Goal: Register for event/course

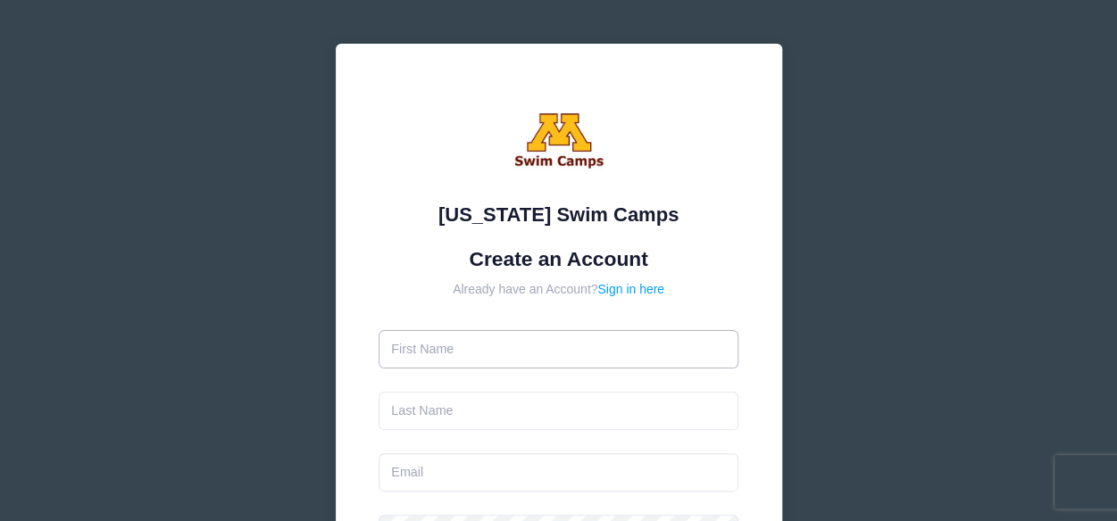
click at [472, 349] on input "text" at bounding box center [559, 349] width 360 height 38
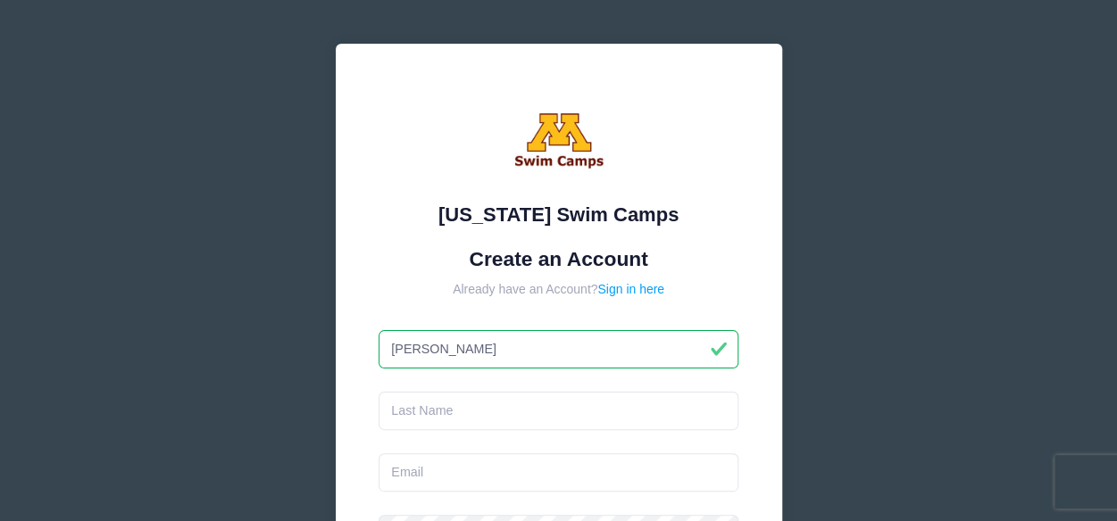
type input "[PERSON_NAME]"
click at [446, 412] on input "text" at bounding box center [559, 411] width 360 height 38
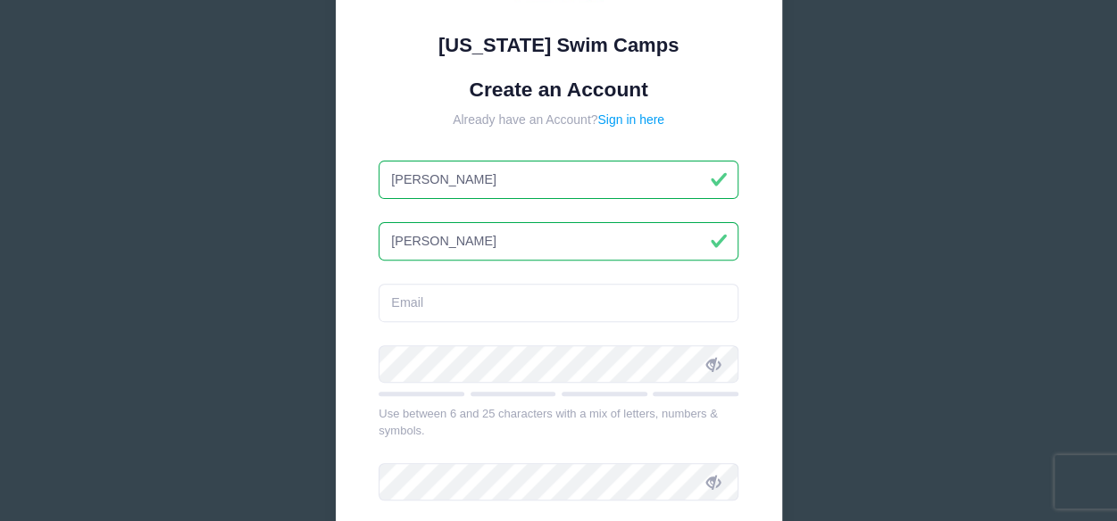
scroll to position [179, 0]
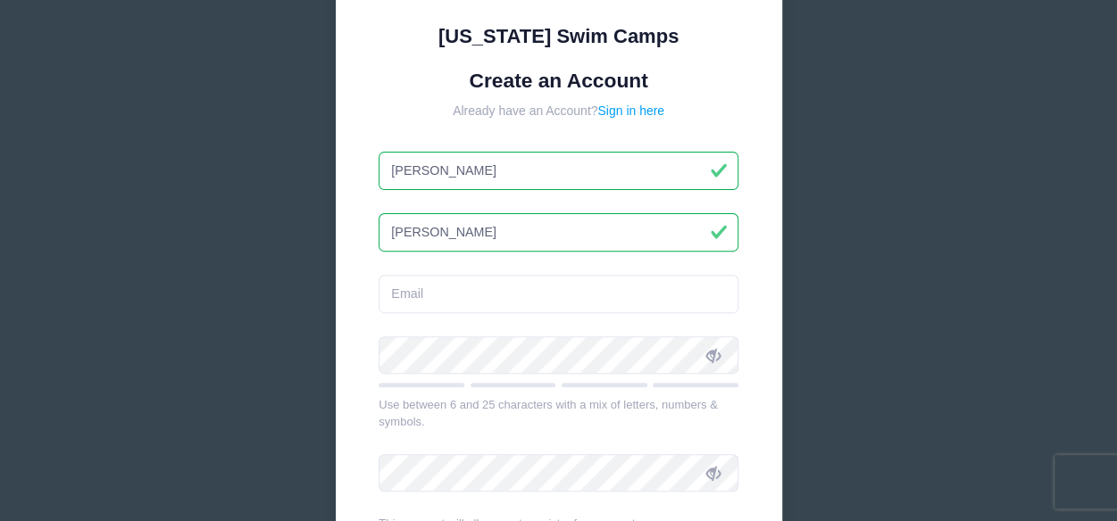
type input "[PERSON_NAME]"
click at [464, 289] on input "email" at bounding box center [559, 294] width 360 height 38
type input "[EMAIL_ADDRESS][DOMAIN_NAME]"
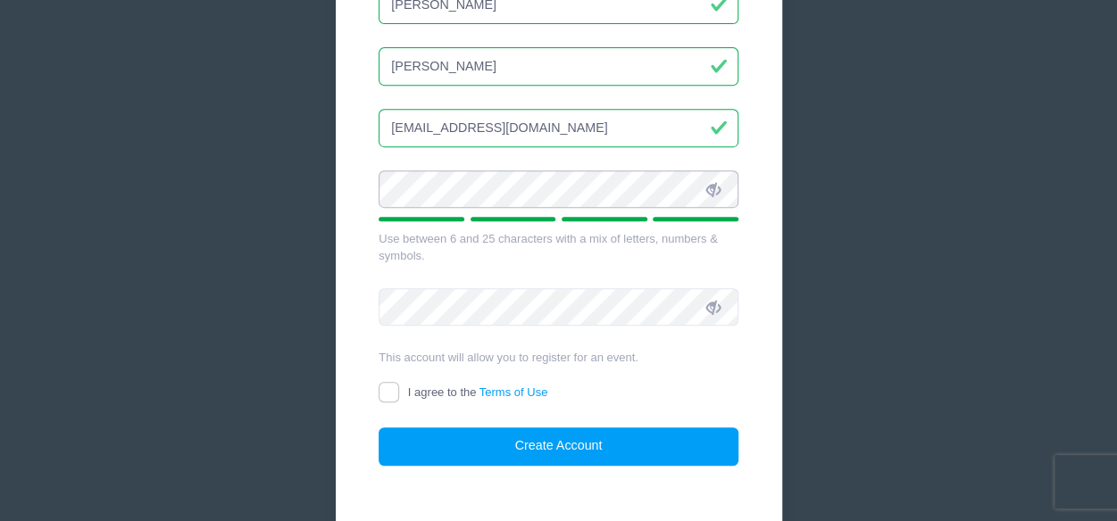
scroll to position [357, 0]
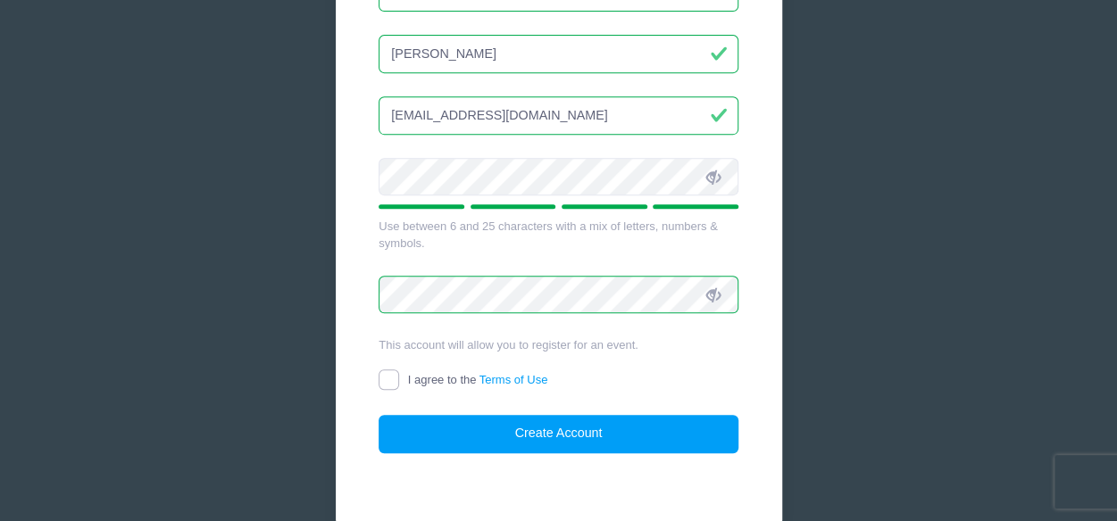
click at [382, 381] on input "I agree to the Terms of Use" at bounding box center [389, 380] width 21 height 21
checkbox input "true"
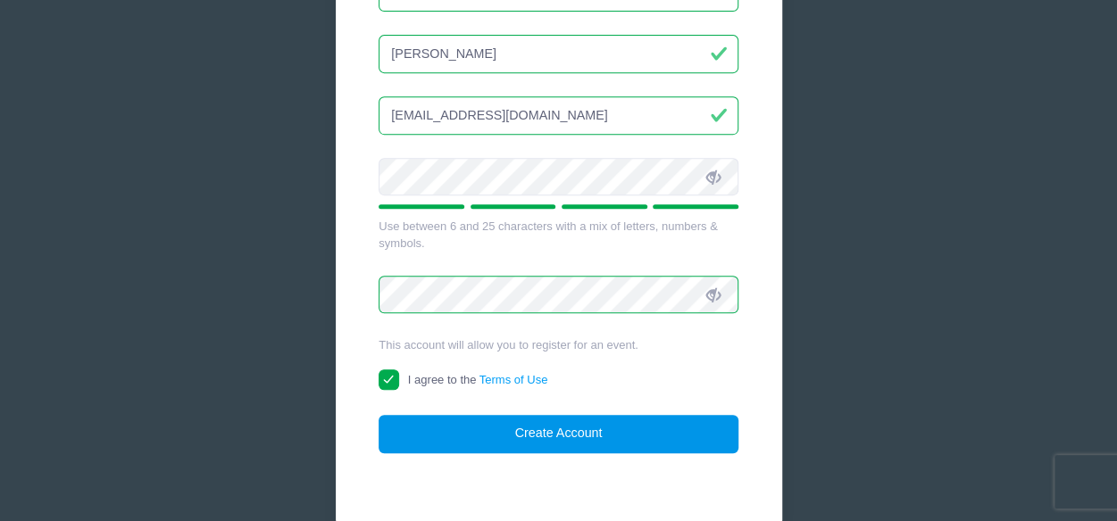
click at [578, 437] on button "Create Account" at bounding box center [559, 434] width 360 height 38
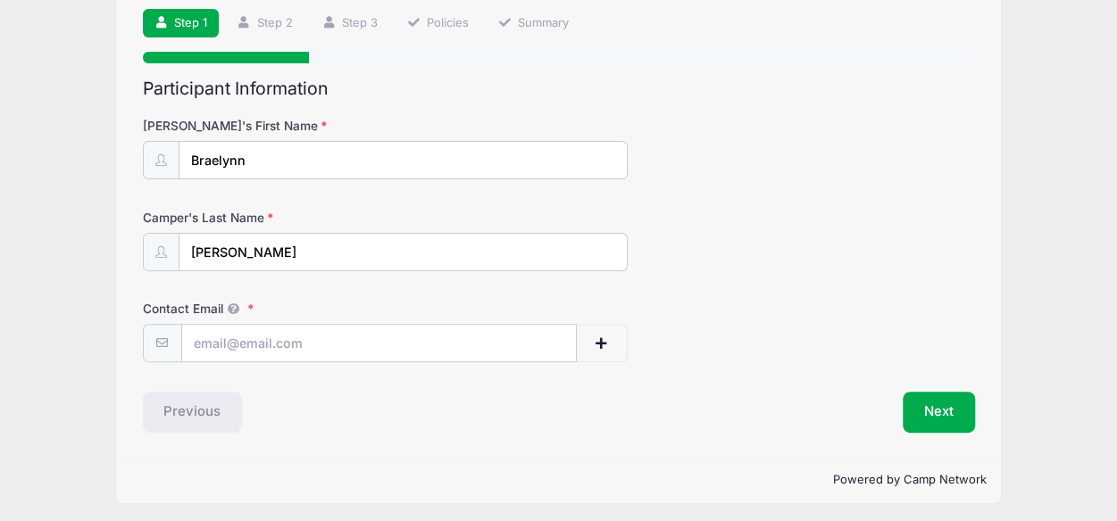
scroll to position [130, 0]
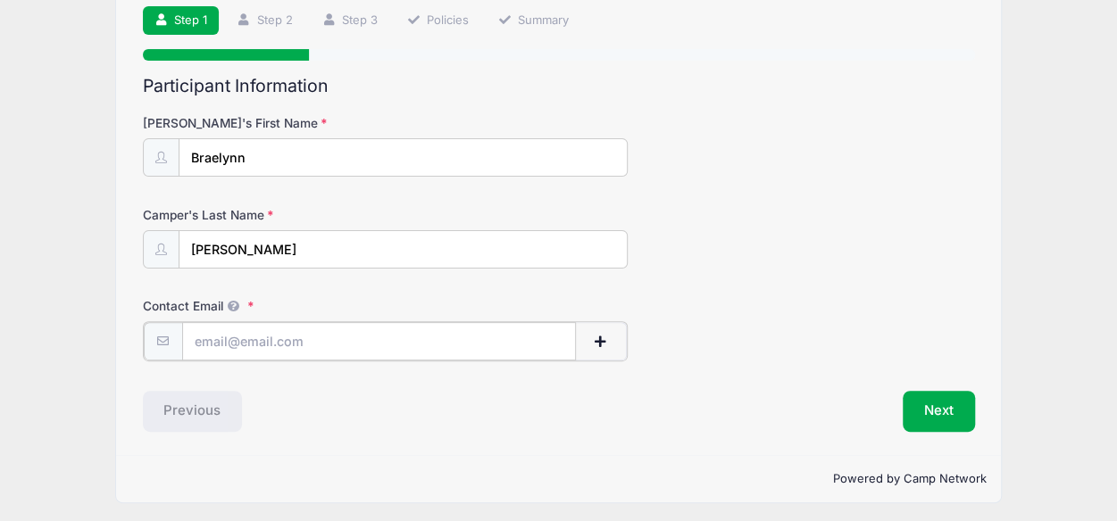
click at [345, 332] on input "Contact Email" at bounding box center [379, 341] width 395 height 38
type input "[EMAIL_ADDRESS][DOMAIN_NAME]"
click at [430, 397] on div "Previous" at bounding box center [346, 409] width 425 height 41
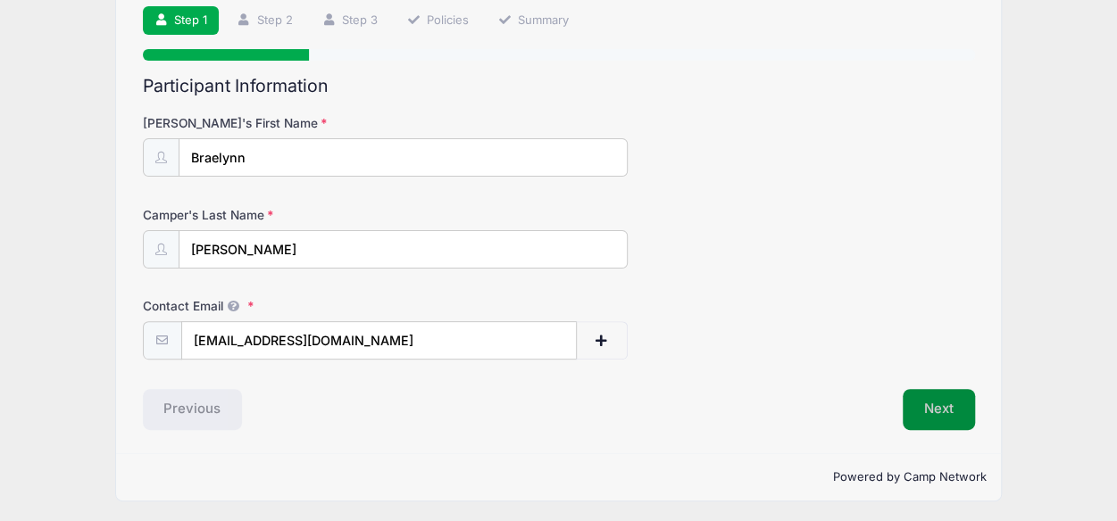
click at [932, 412] on button "Next" at bounding box center [939, 409] width 72 height 41
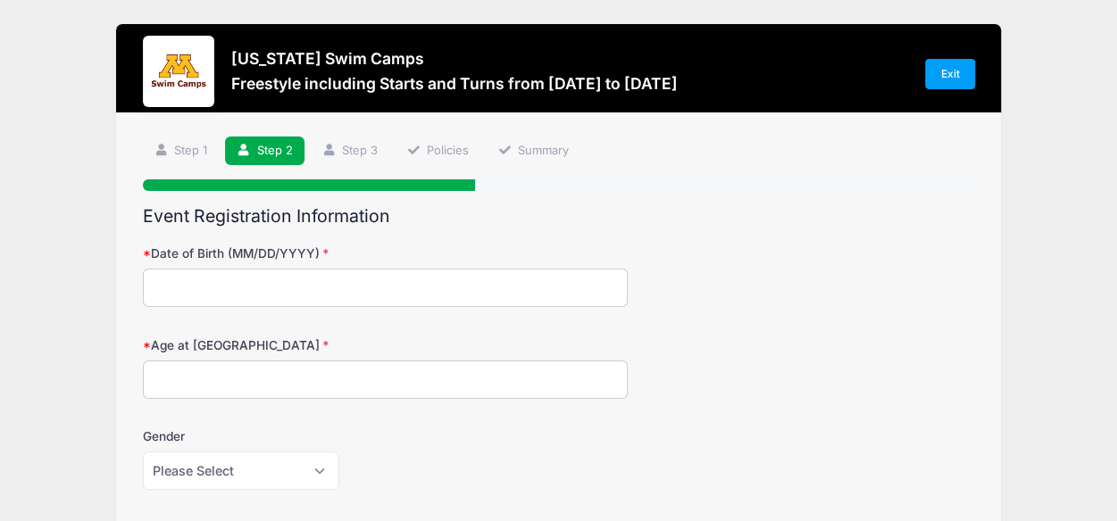
scroll to position [0, 0]
click at [335, 285] on input "Date of Birth (MM/DD/YYYY)" at bounding box center [386, 288] width 486 height 38
type input "08/23/2010"
click at [279, 379] on input "Age at Camp" at bounding box center [386, 380] width 486 height 38
type input "15"
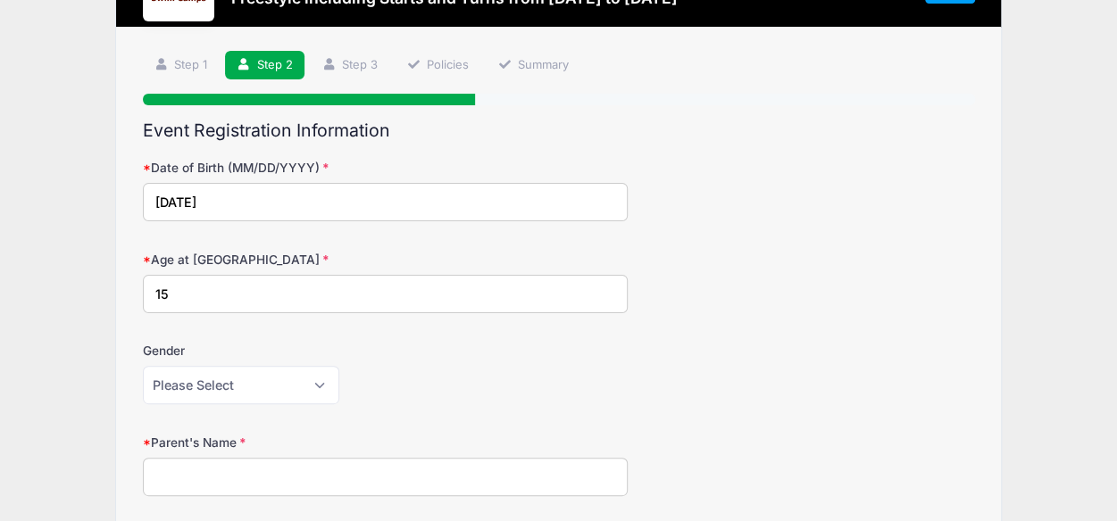
scroll to position [89, 0]
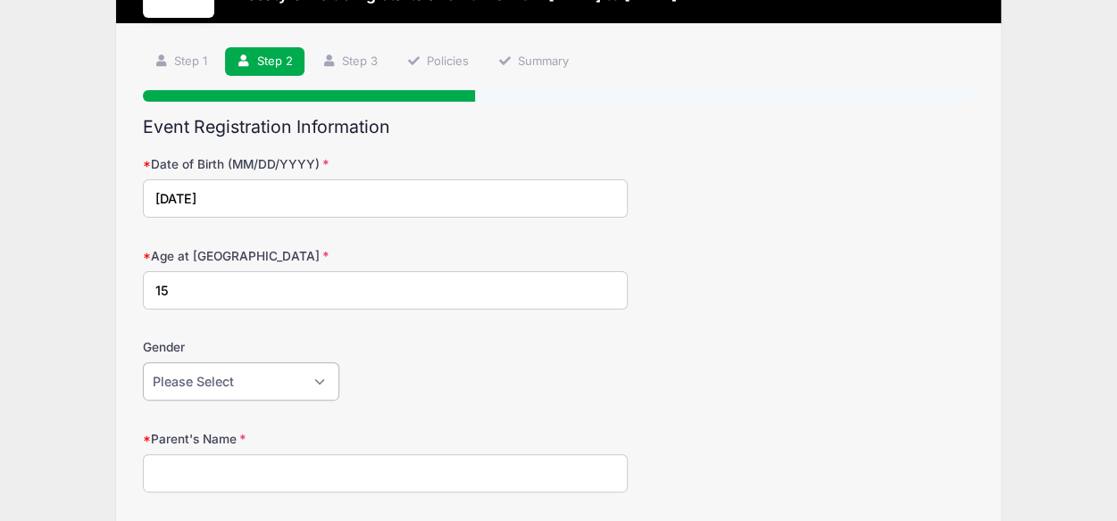
click at [212, 386] on select "Please Select Female Male" at bounding box center [241, 381] width 196 height 38
select select "Female"
click at [143, 362] on select "Please Select Female Male" at bounding box center [241, 381] width 196 height 38
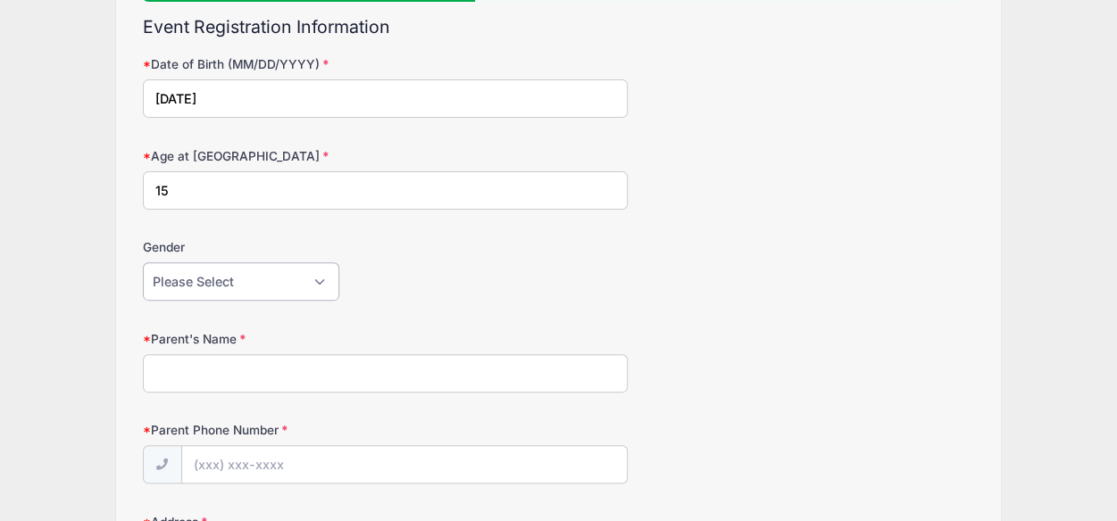
scroll to position [268, 0]
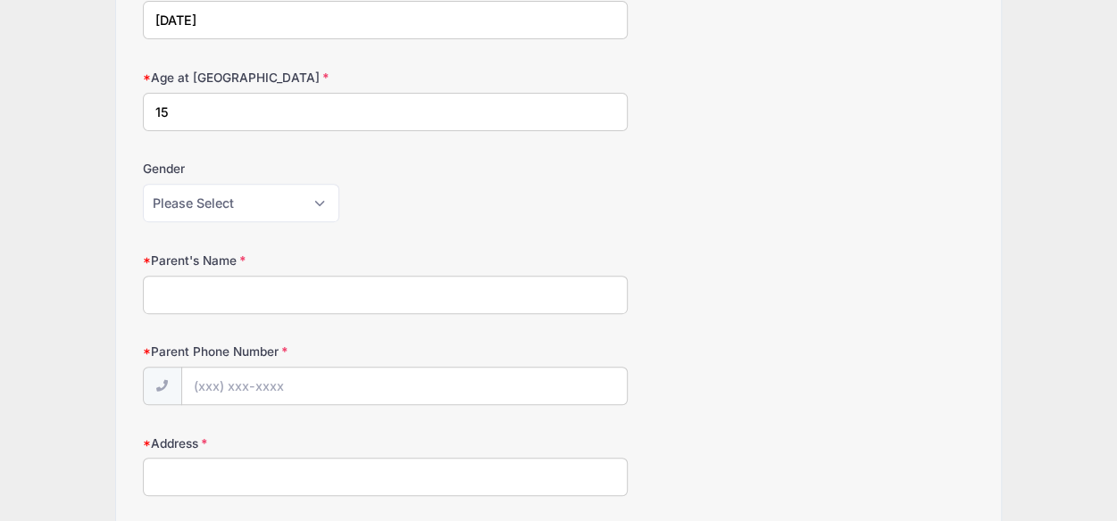
click at [336, 289] on input "Parent's Name" at bounding box center [386, 295] width 486 height 38
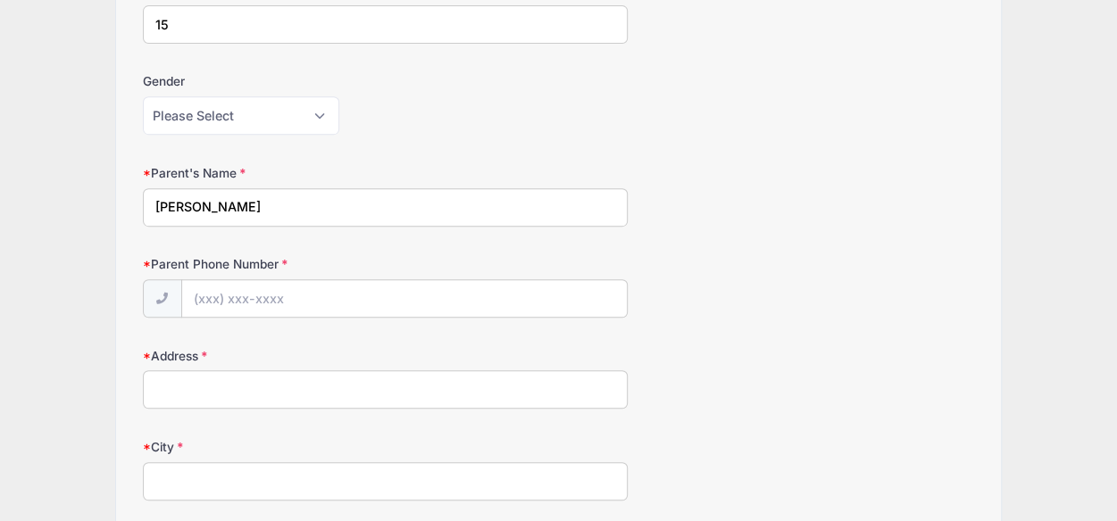
scroll to position [357, 0]
type input "Kris Kapsner"
click at [330, 292] on input "Parent Phone Number" at bounding box center [404, 298] width 445 height 38
type input "(218) 310-2367"
type input "4001 Chambersburg Ave"
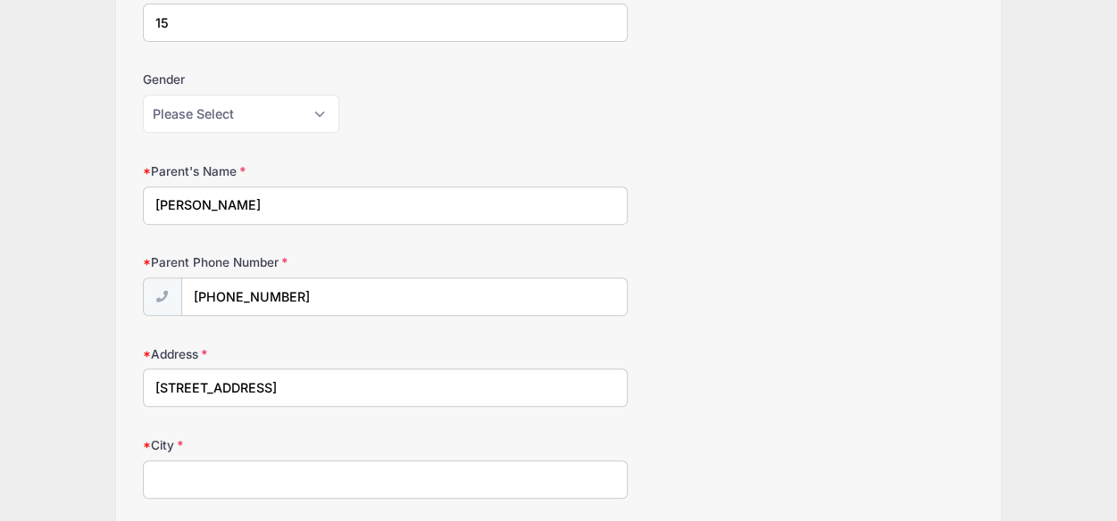
type input "Duluth"
select select "MN"
type input "55811"
click at [686, 313] on form "Date of Birth (MM/DD/YYYY) 08/23/2010 Age at Camp 15 Gender Please Select Femal…" at bounding box center [559, 460] width 832 height 1144
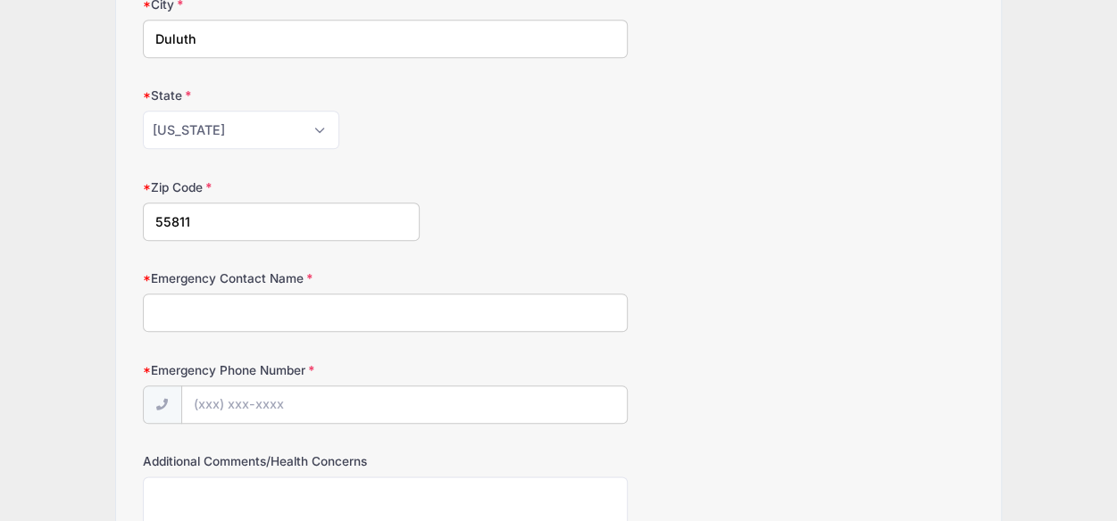
scroll to position [803, 0]
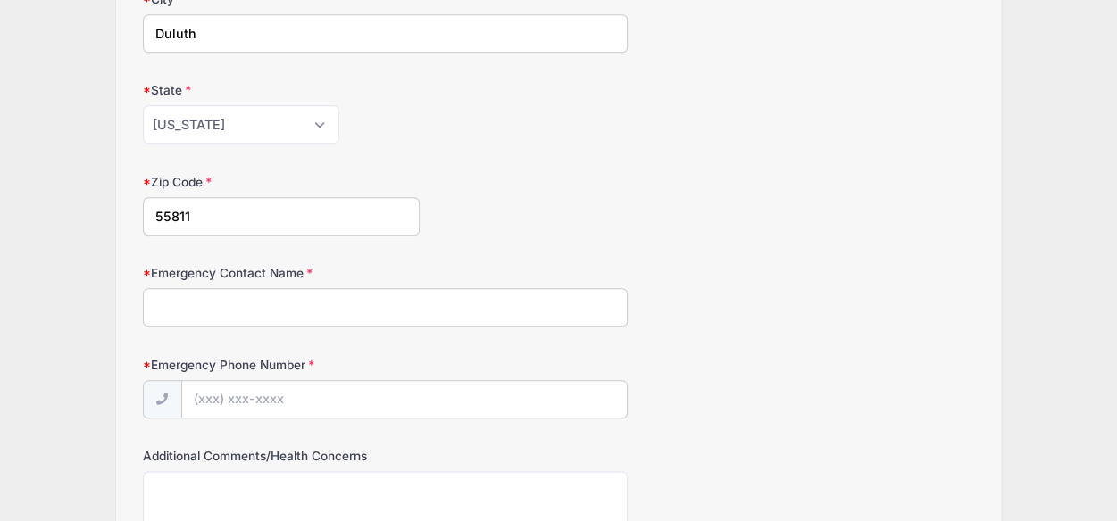
click at [461, 303] on input "Emergency Contact Name" at bounding box center [386, 307] width 486 height 38
type input "Lark Ekberg"
click at [421, 393] on input "Emergency Phone Number" at bounding box center [404, 400] width 445 height 38
type input "(218) 206-4133"
click at [719, 356] on div "Emergency Phone Number (218) 206-4133" at bounding box center [559, 387] width 832 height 62
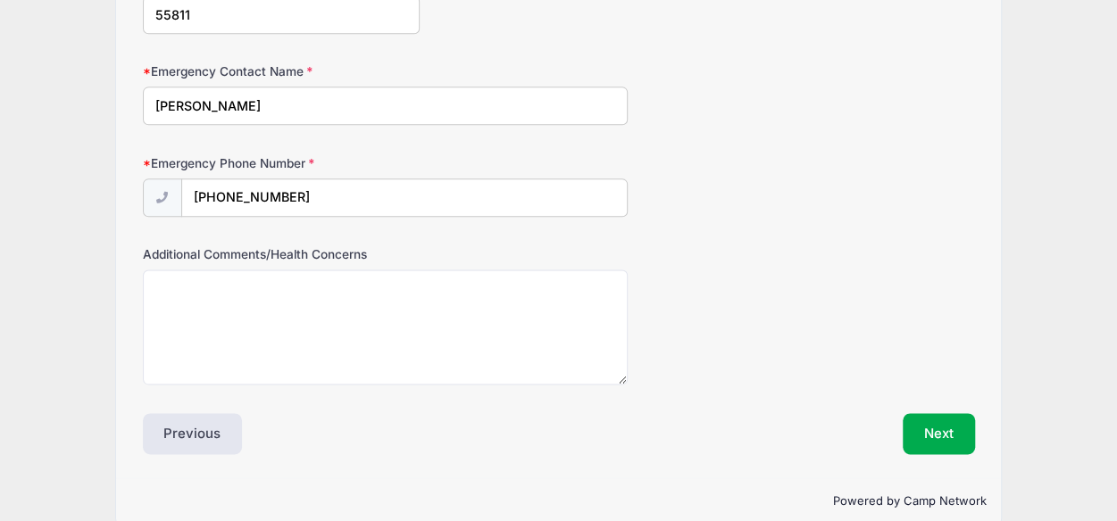
scroll to position [1024, 0]
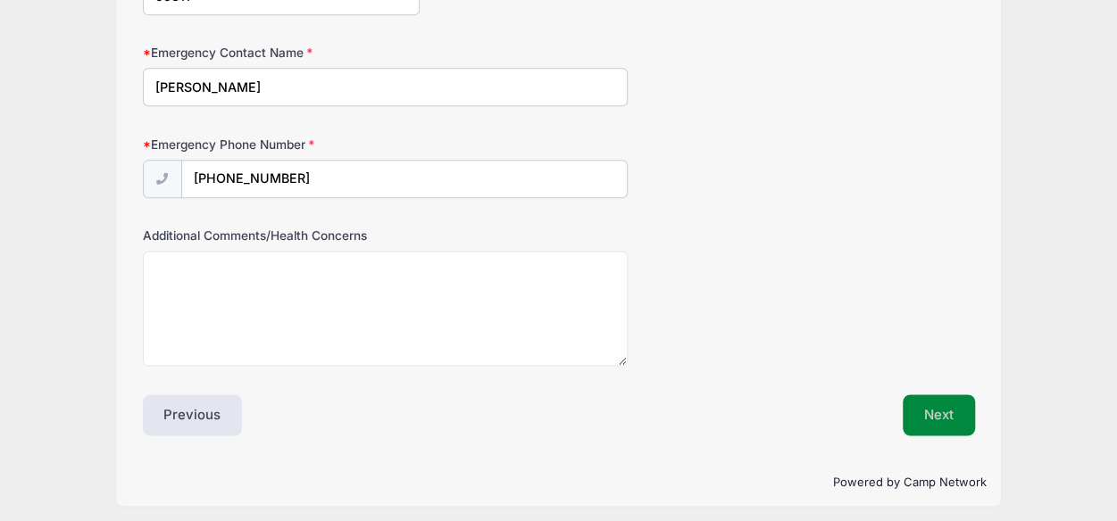
click at [939, 410] on button "Next" at bounding box center [939, 415] width 72 height 41
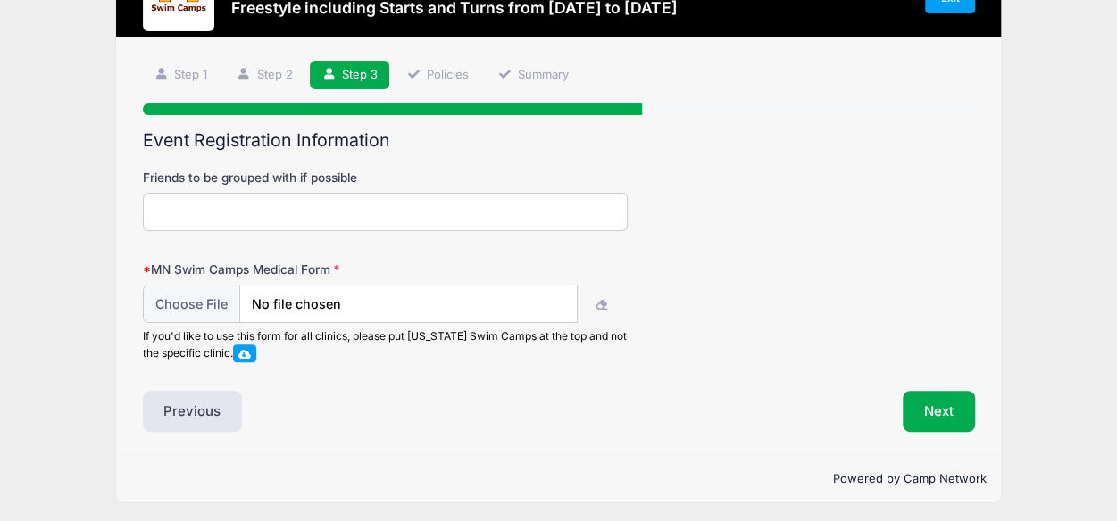
scroll to position [79, 0]
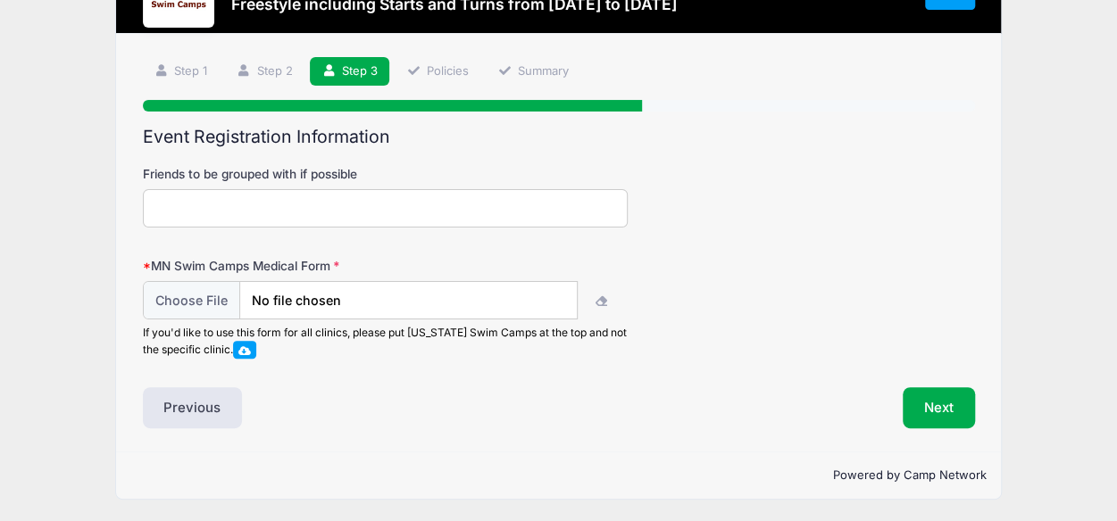
click at [237, 263] on label "MN Swim Camps Medical Form" at bounding box center [282, 266] width 278 height 18
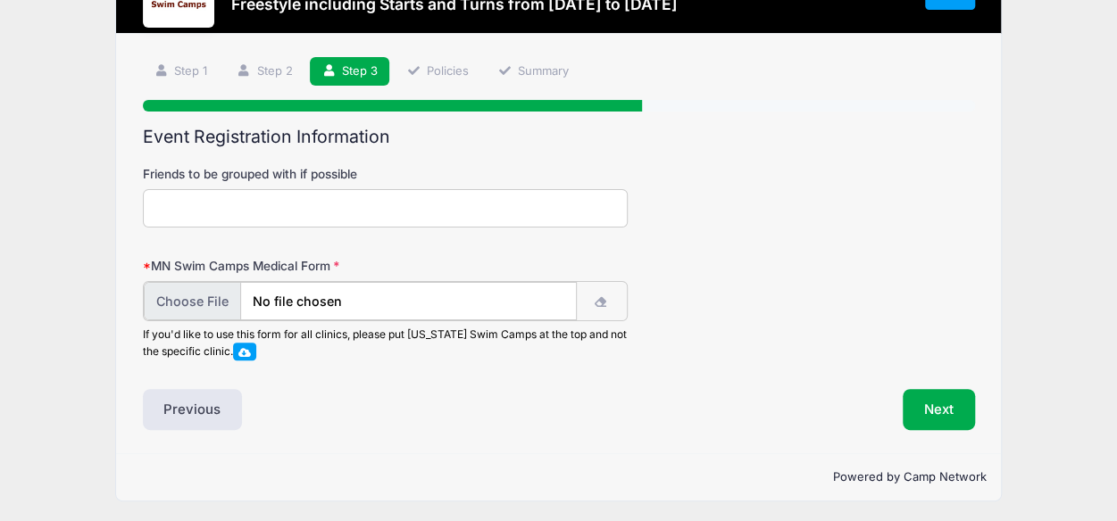
click at [286, 304] on input "file" at bounding box center [360, 301] width 433 height 38
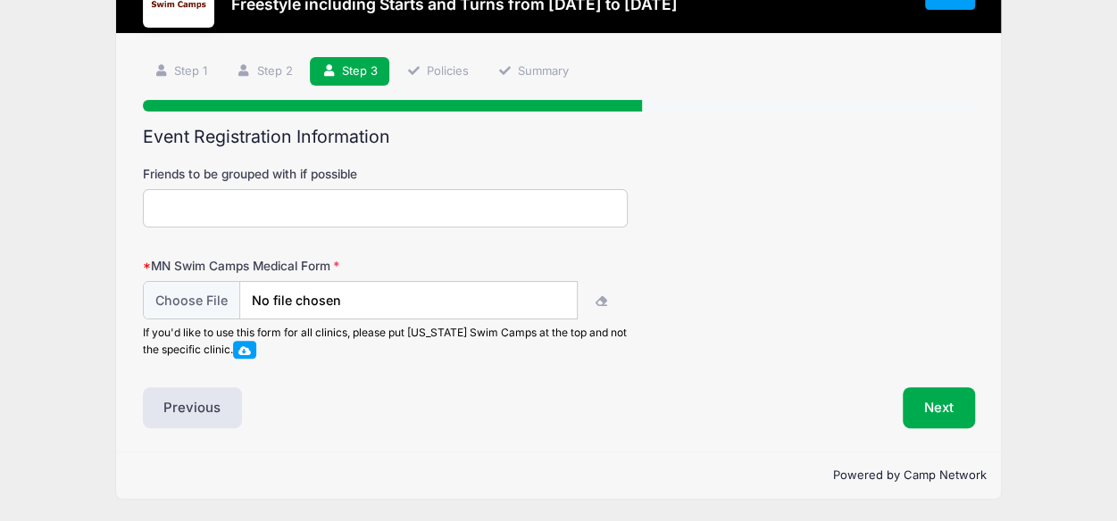
click at [461, 263] on div "MN Swim Camps Medical Form If you'd like to use this form for all clinics, plea…" at bounding box center [559, 308] width 832 height 102
click at [318, 257] on label "MN Swim Camps Medical Form" at bounding box center [282, 266] width 278 height 18
click at [248, 347] on span at bounding box center [244, 350] width 12 height 10
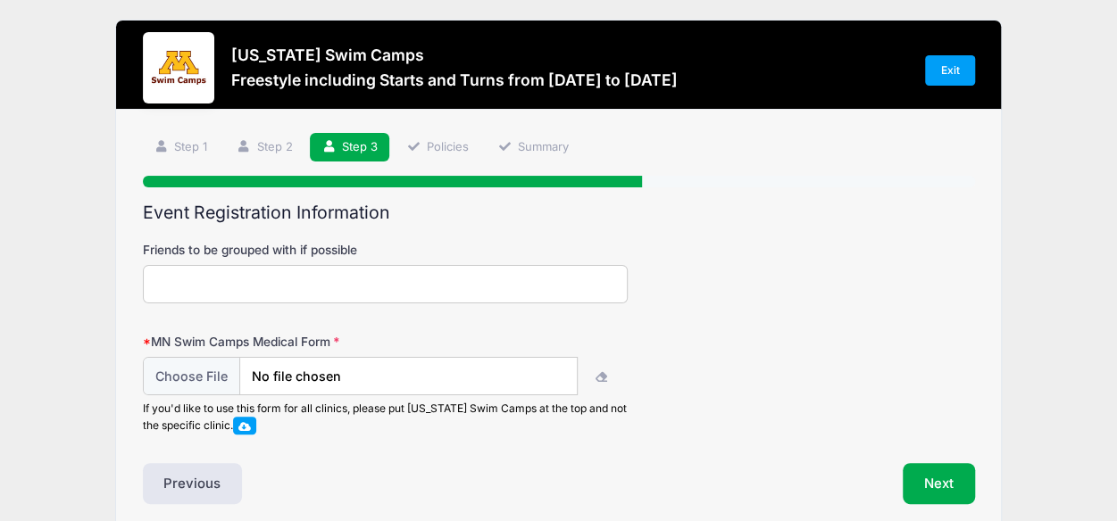
scroll to position [0, 0]
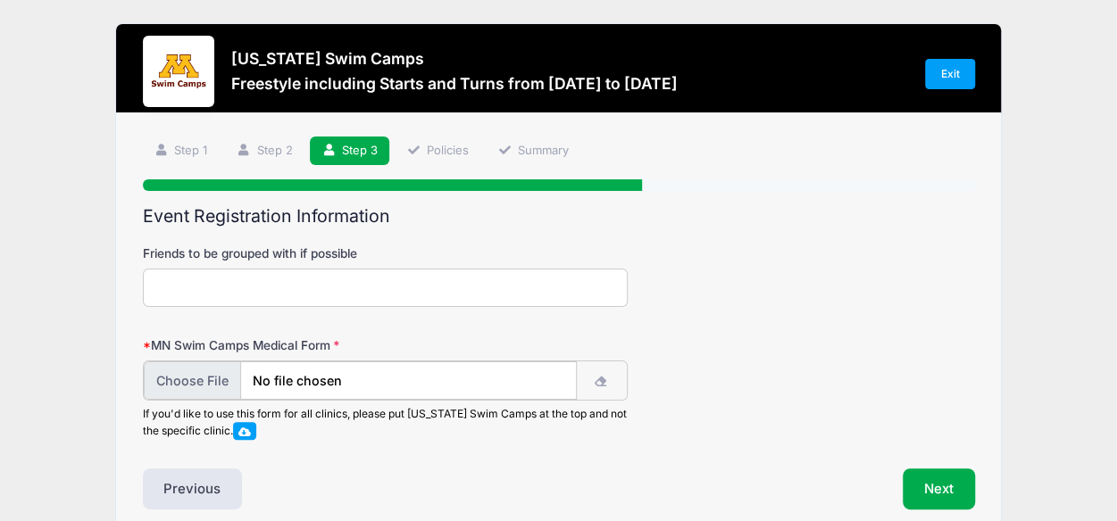
click at [205, 370] on input "file" at bounding box center [360, 381] width 433 height 38
type input "C:\fakepath\Braelynn UofMN Swim Form.pdf"
click at [703, 338] on div "MN Swim Camps Medical Form If you'd like to use this form for all clinics, plea…" at bounding box center [559, 388] width 832 height 102
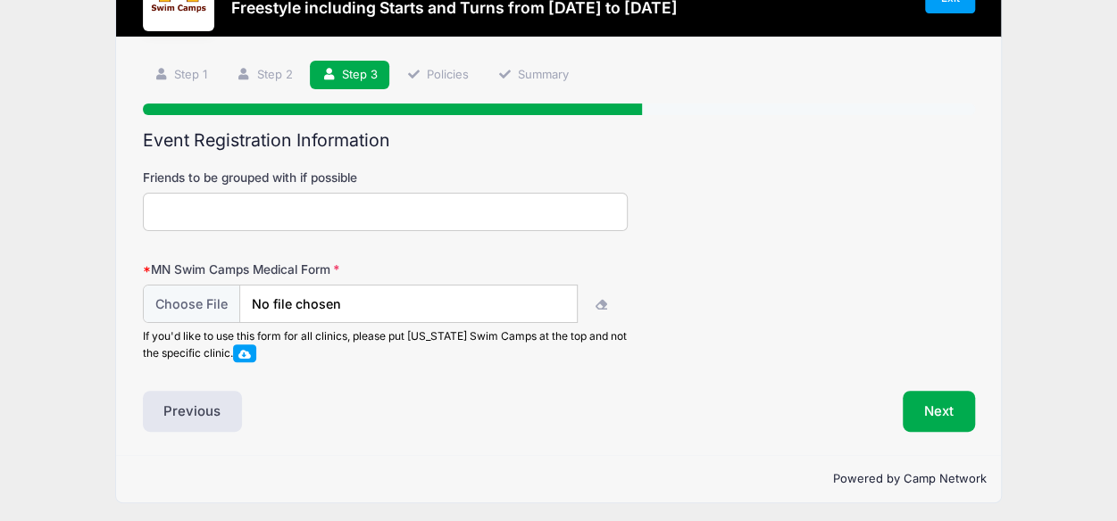
scroll to position [79, 0]
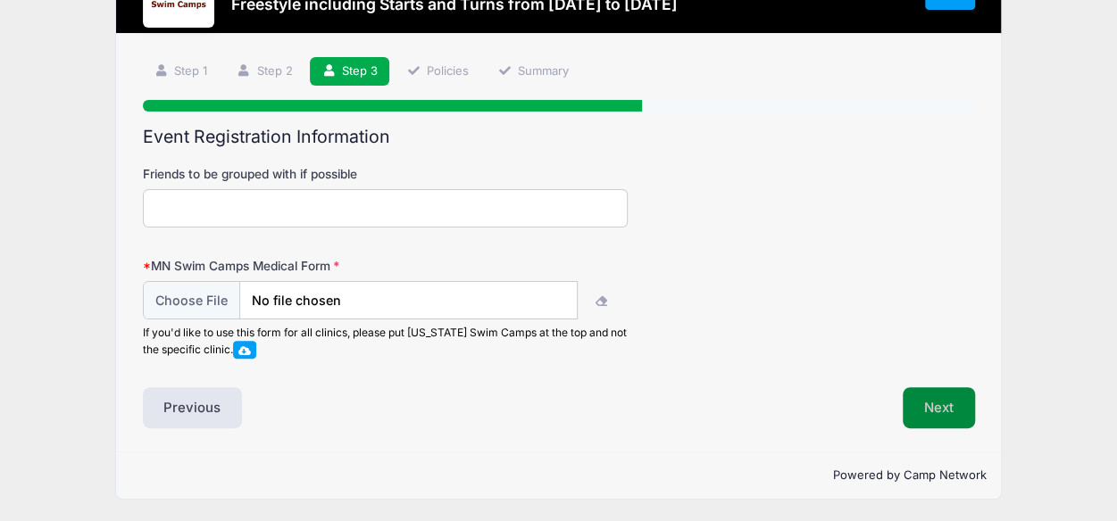
click at [943, 407] on button "Next" at bounding box center [939, 407] width 72 height 41
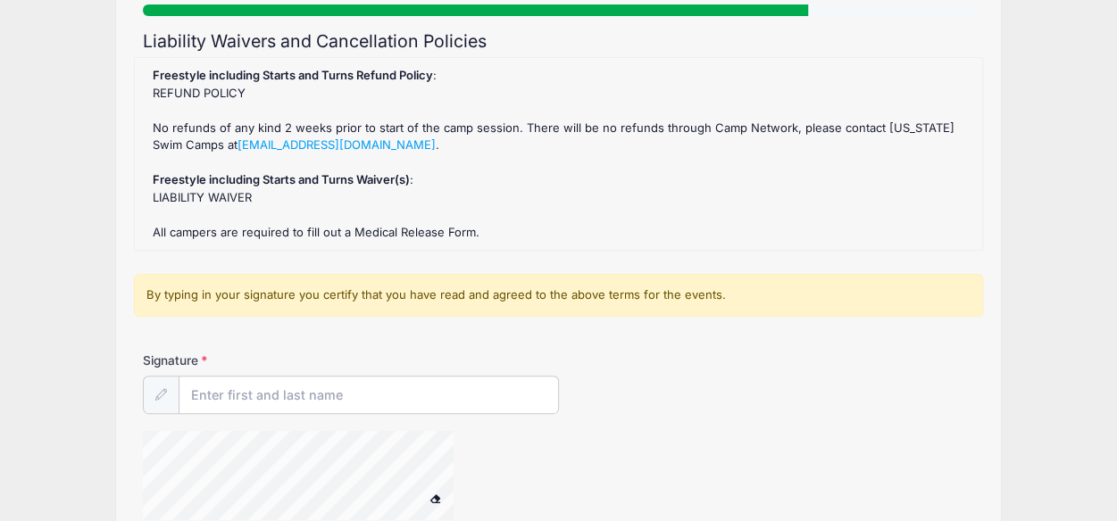
scroll to position [179, 0]
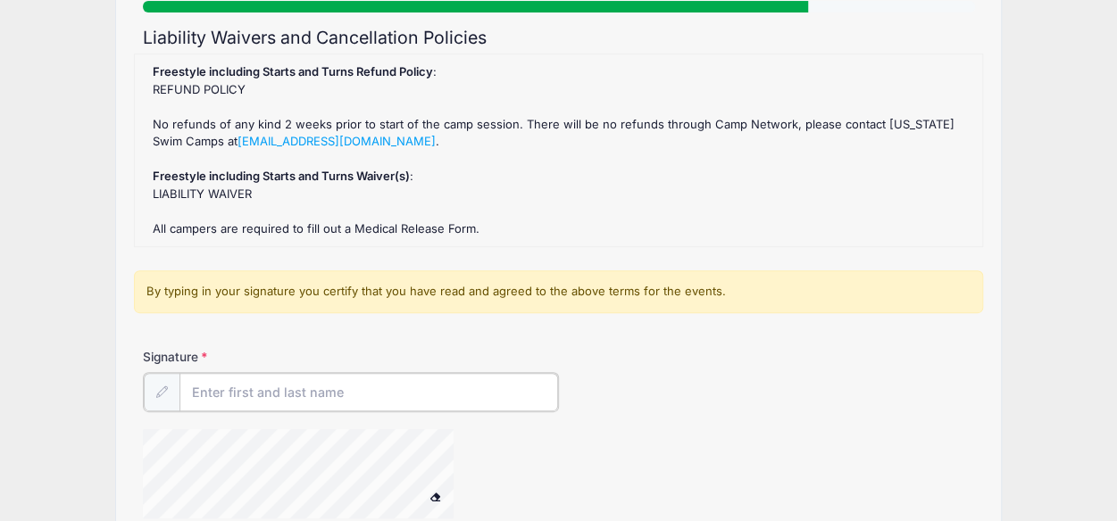
click at [359, 390] on input "Signature" at bounding box center [368, 392] width 379 height 38
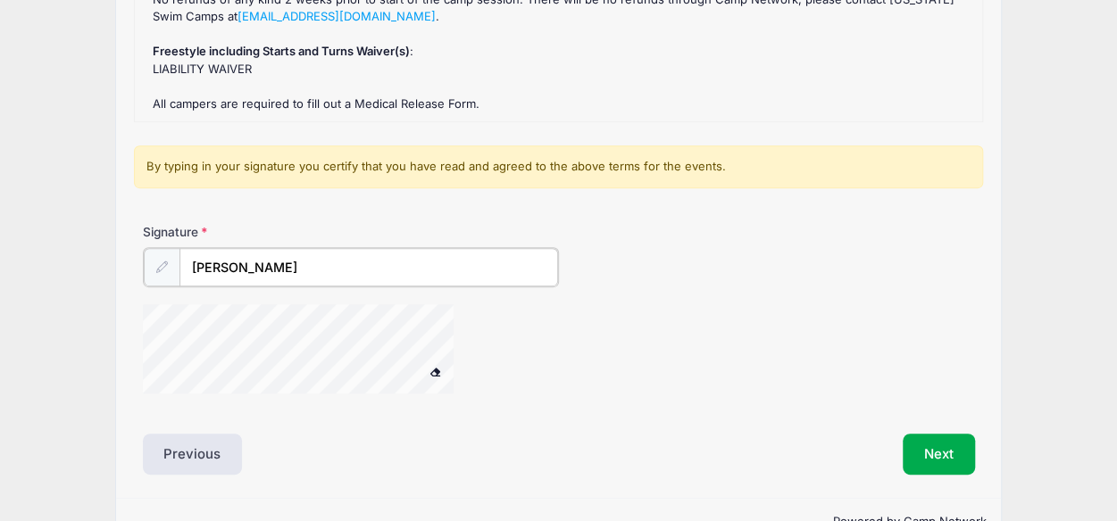
scroll to position [347, 0]
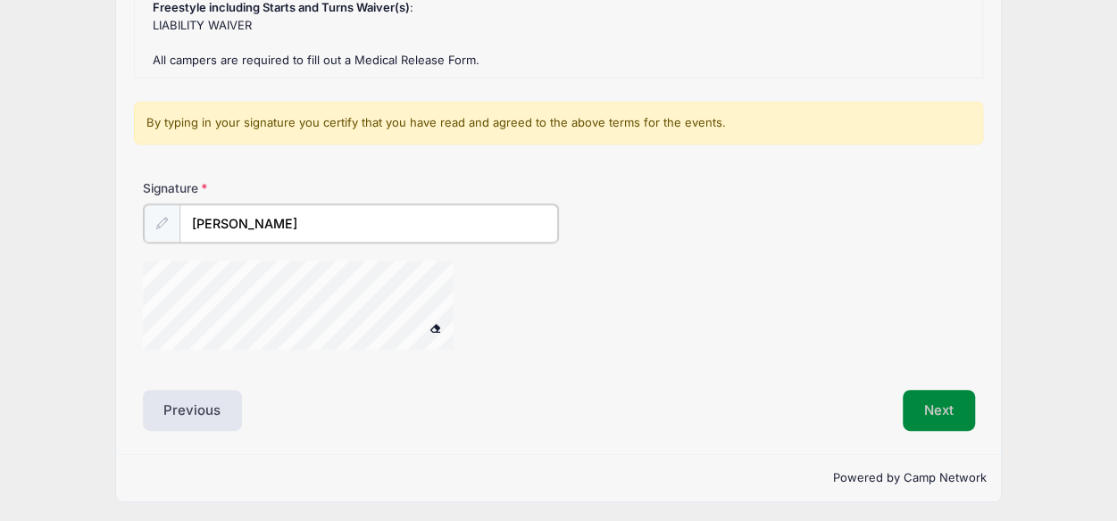
type input "Kris Kapsner"
click at [925, 402] on button "Next" at bounding box center [939, 409] width 72 height 41
click at [946, 412] on button "Next" at bounding box center [939, 409] width 72 height 41
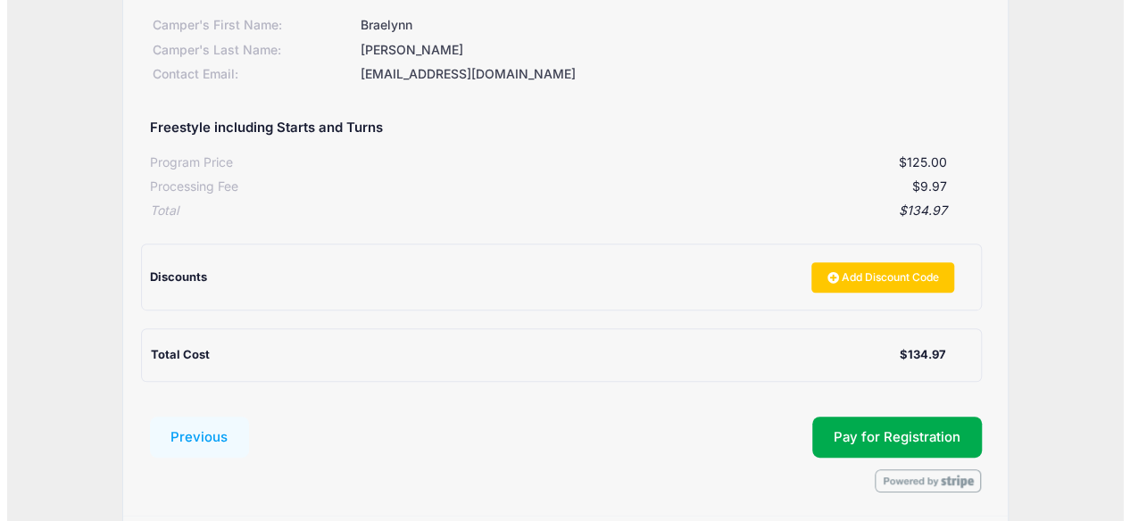
scroll to position [268, 0]
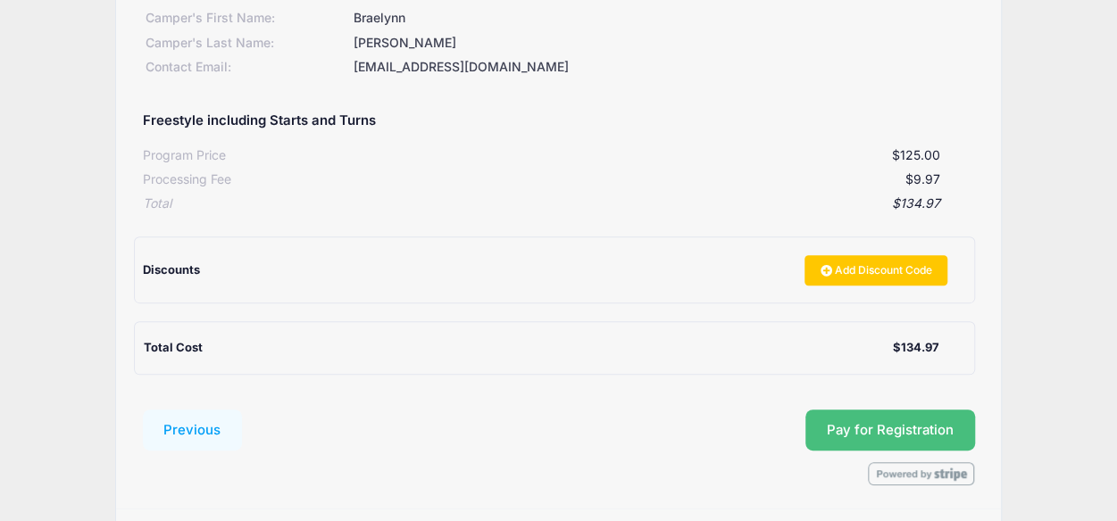
click at [920, 431] on button "Pay for Registration" at bounding box center [890, 430] width 170 height 41
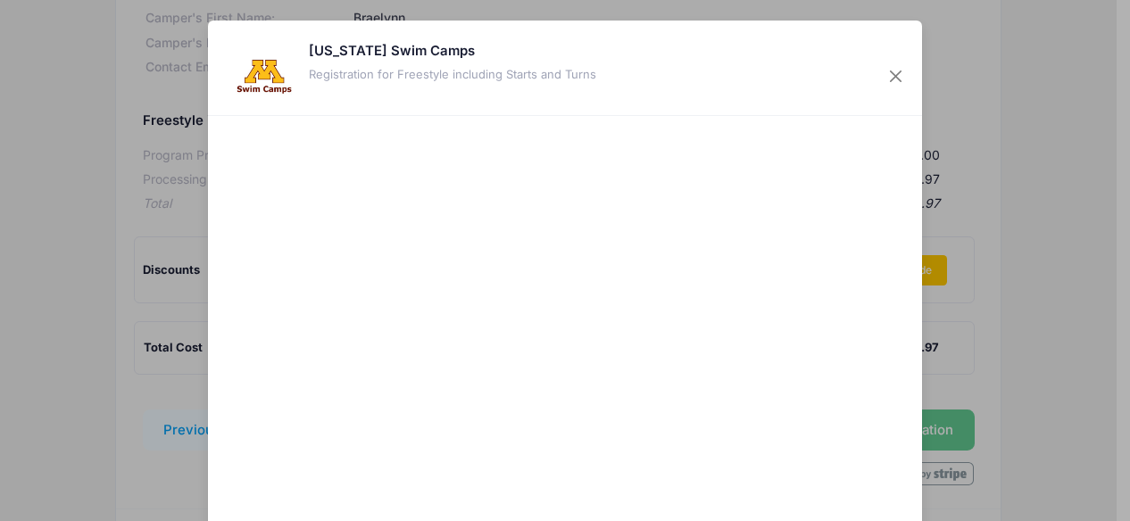
click at [555, 275] on div at bounding box center [566, 360] width 674 height 470
click at [562, 310] on div at bounding box center [566, 360] width 674 height 470
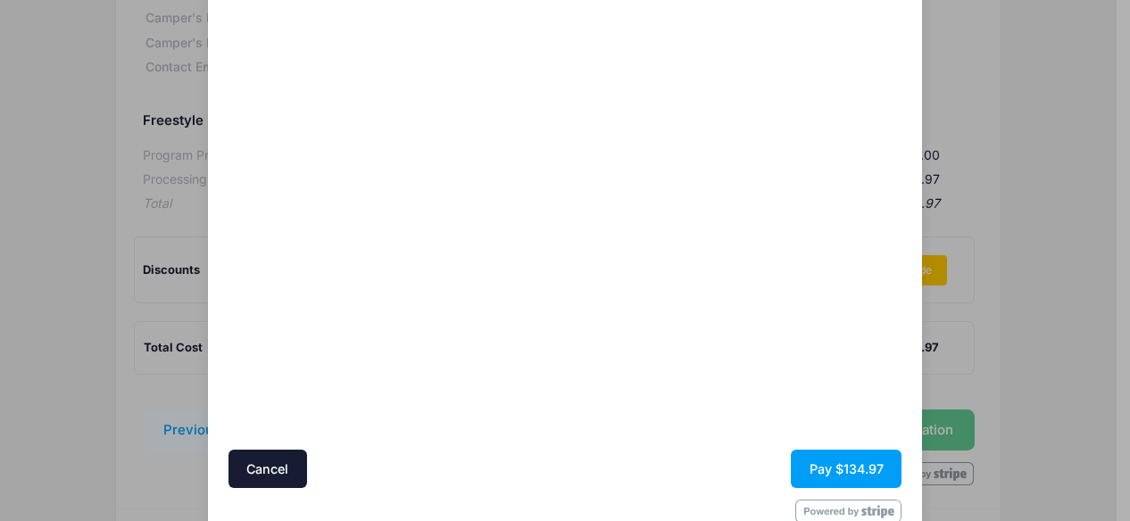
scroll to position [179, 0]
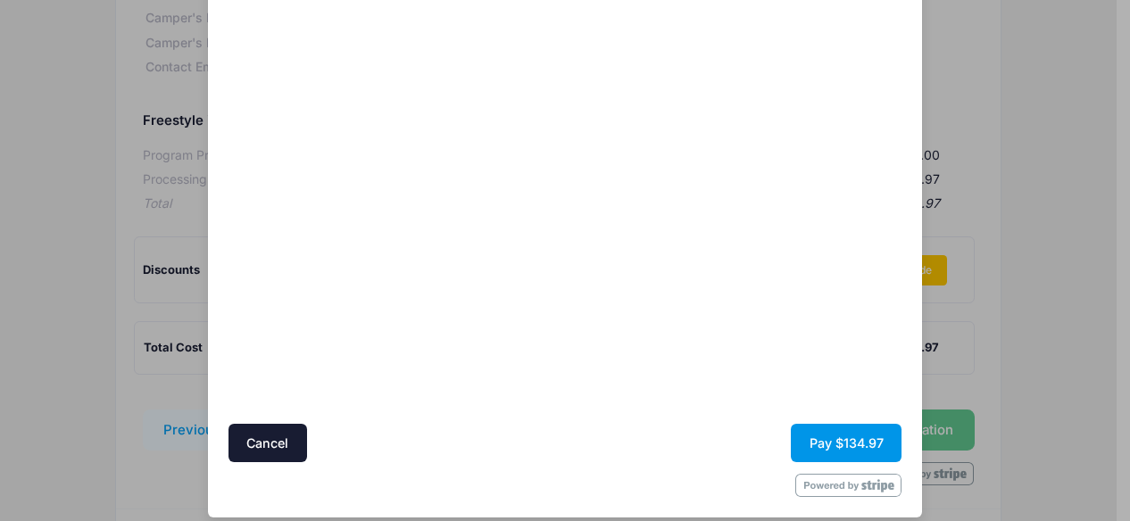
click at [828, 442] on button "Pay $134.97" at bounding box center [846, 443] width 111 height 38
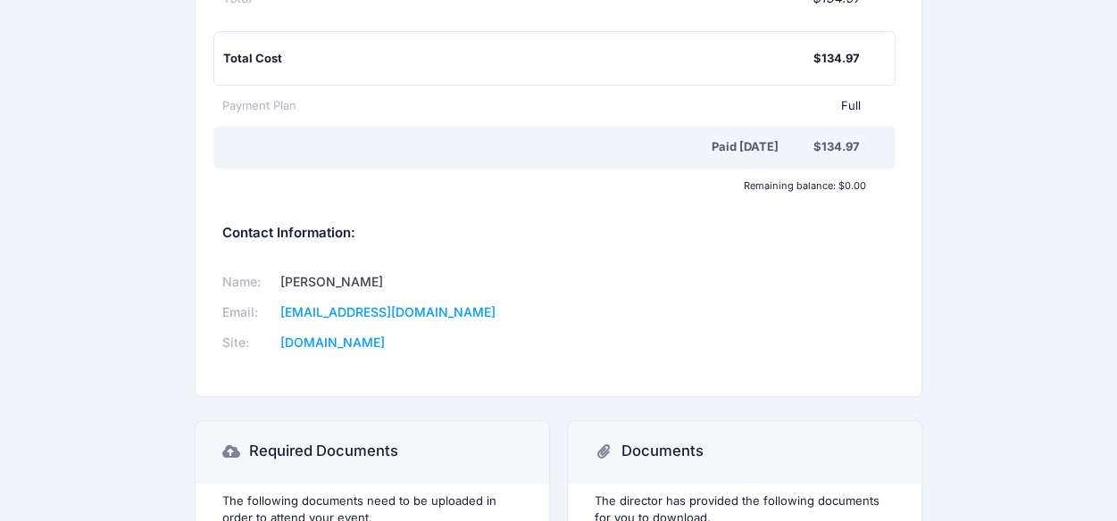
scroll to position [357, 0]
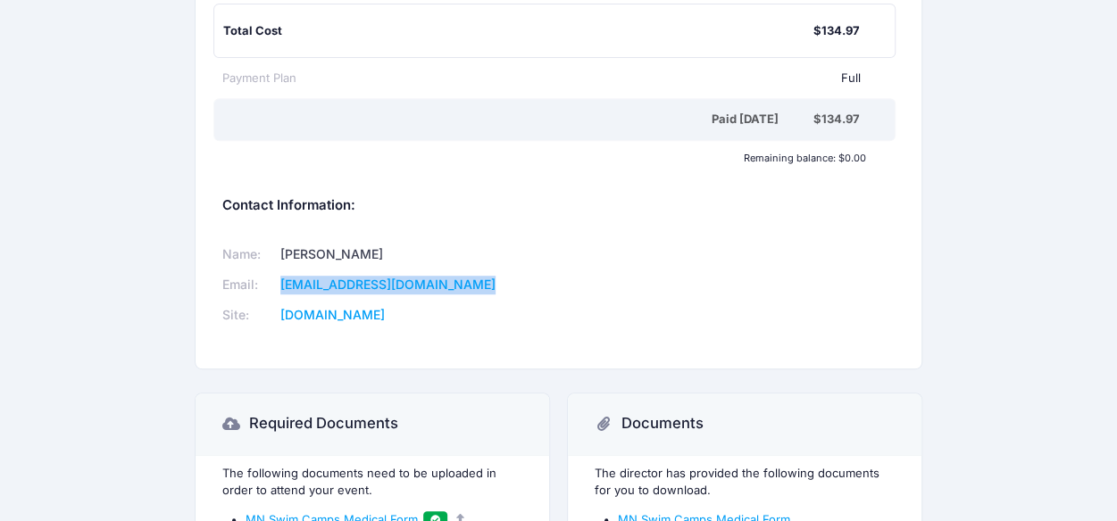
drag, startPoint x: 491, startPoint y: 282, endPoint x: 277, endPoint y: 281, distance: 214.3
click at [277, 281] on td "minnesotaswimcamps@gmail.com" at bounding box center [405, 285] width 262 height 30
drag, startPoint x: 480, startPoint y: 314, endPoint x: 286, endPoint y: 312, distance: 194.6
click at [286, 312] on td "www.minnesotaswimcamps.com" at bounding box center [405, 316] width 262 height 30
copy link "www.minnesotaswimcamps.com"
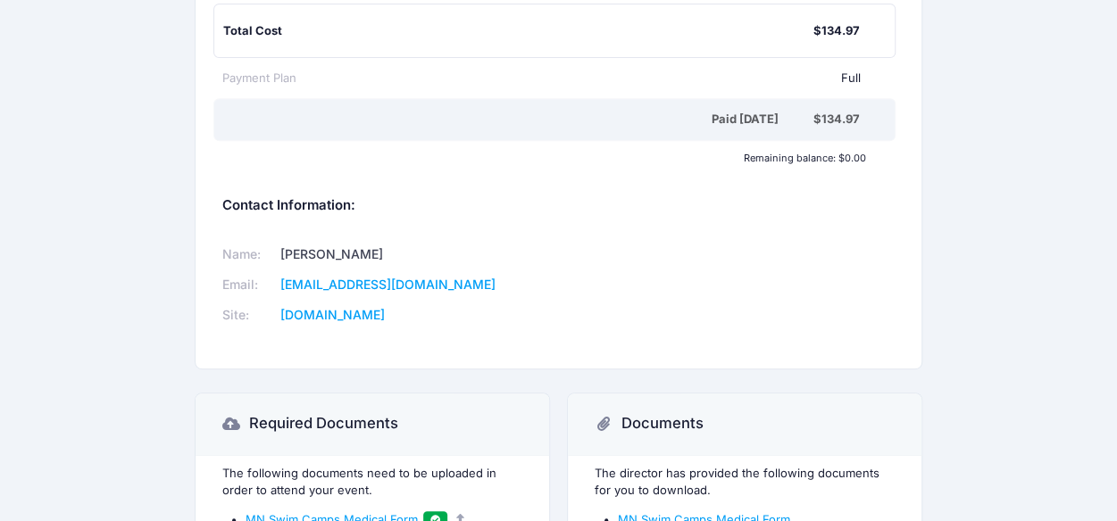
click at [569, 308] on div "Name: Eva Kremer Email: minnesotaswimcamps@gmail.com Site: www.minnesotaswimcam…" at bounding box center [558, 286] width 691 height 120
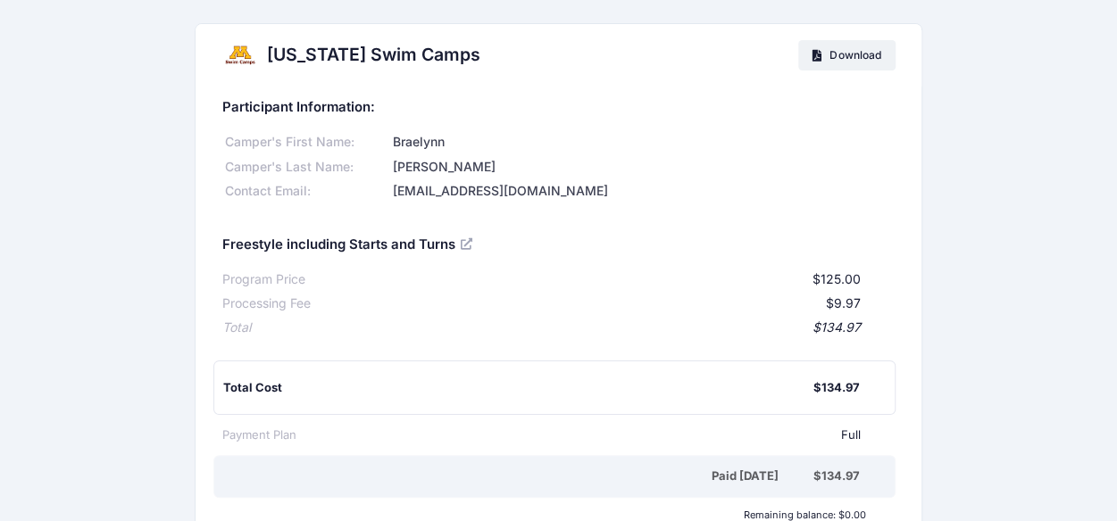
scroll to position [0, 0]
